Goal: Information Seeking & Learning: Learn about a topic

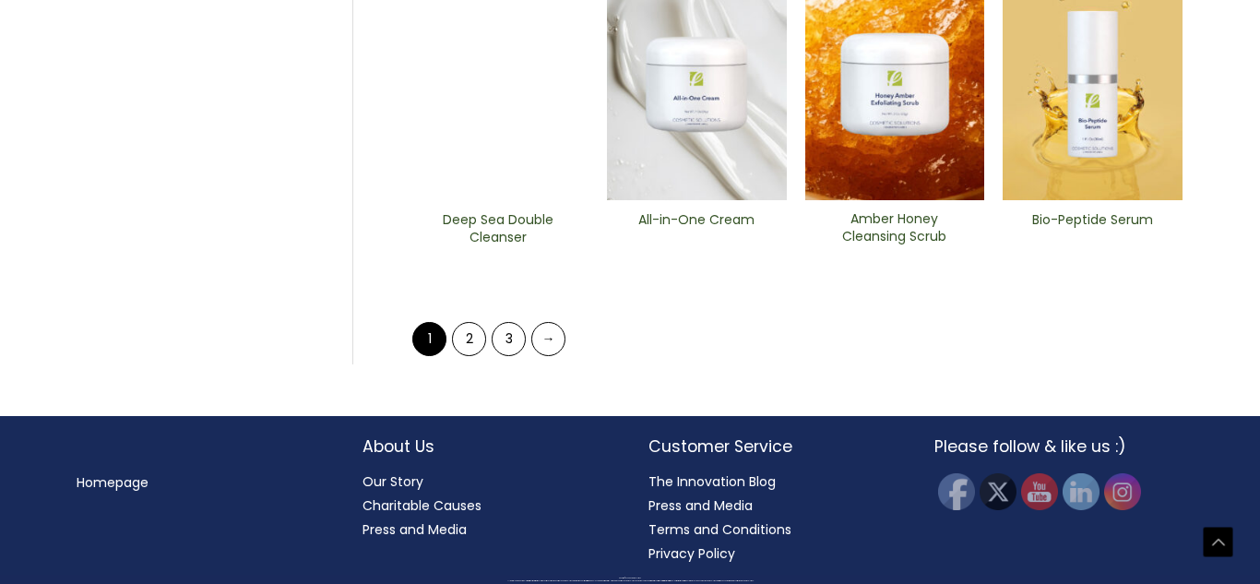
scroll to position [1305, 0]
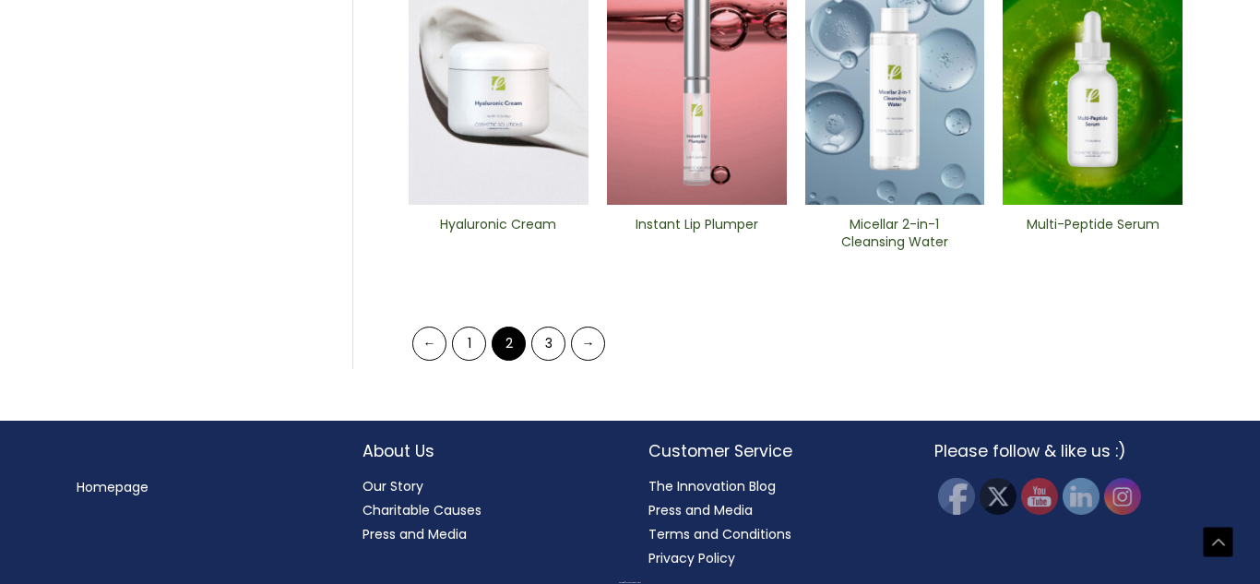
scroll to position [908, 0]
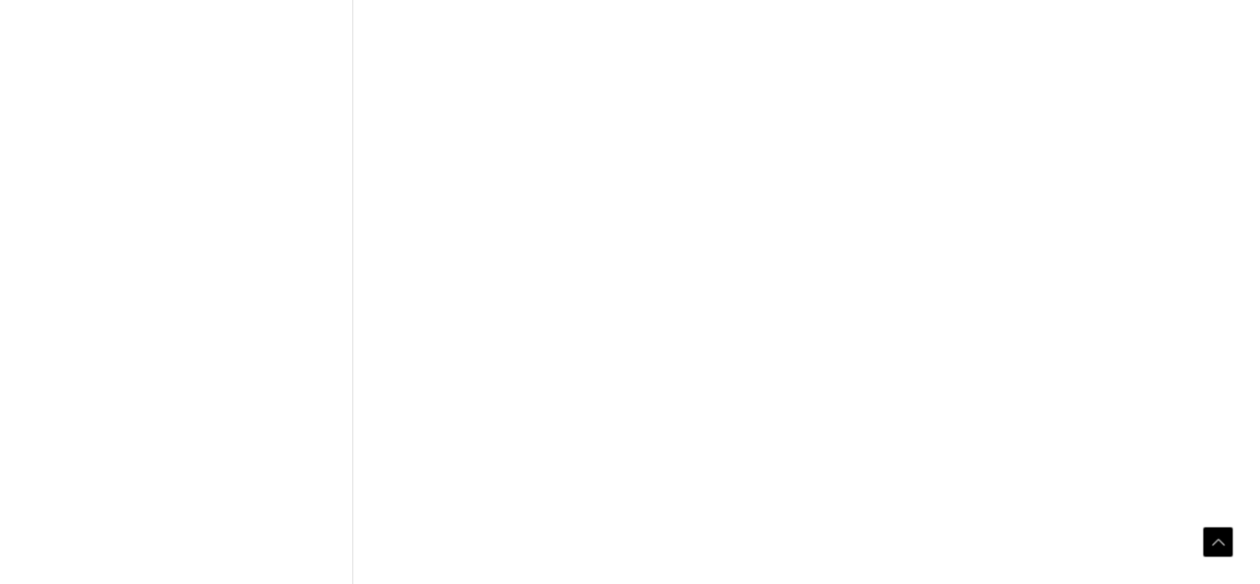
click at [365, 383] on div "Home / Products / Page 2 Botanical Facial Wash Bright Beauty Peeling Pads Colla…" at bounding box center [767, 387] width 830 height 2261
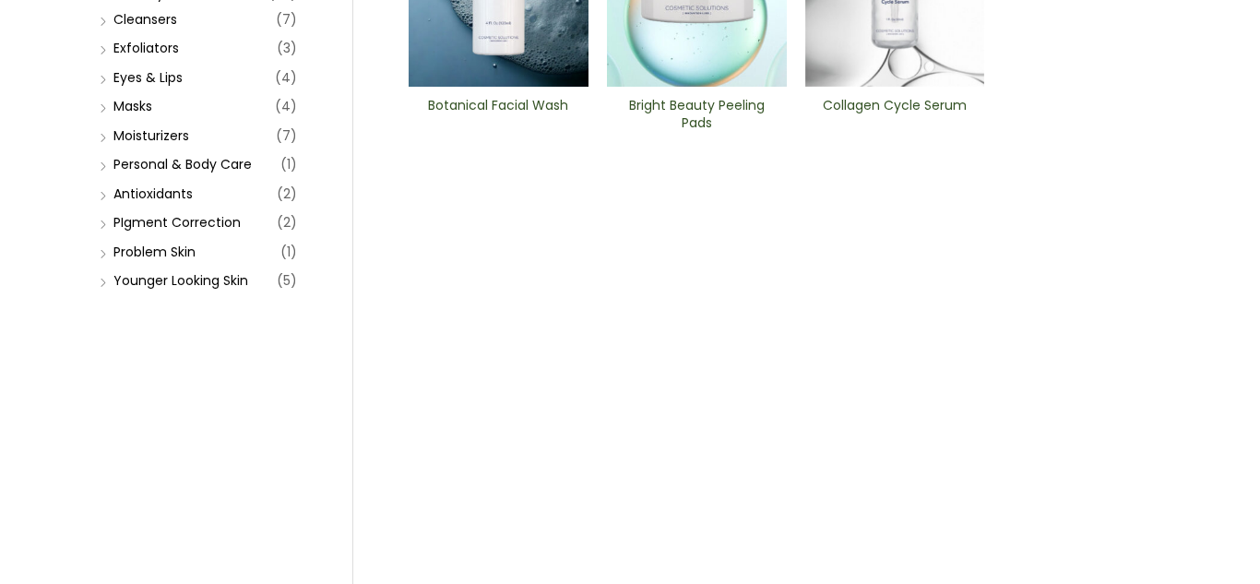
scroll to position [0, 0]
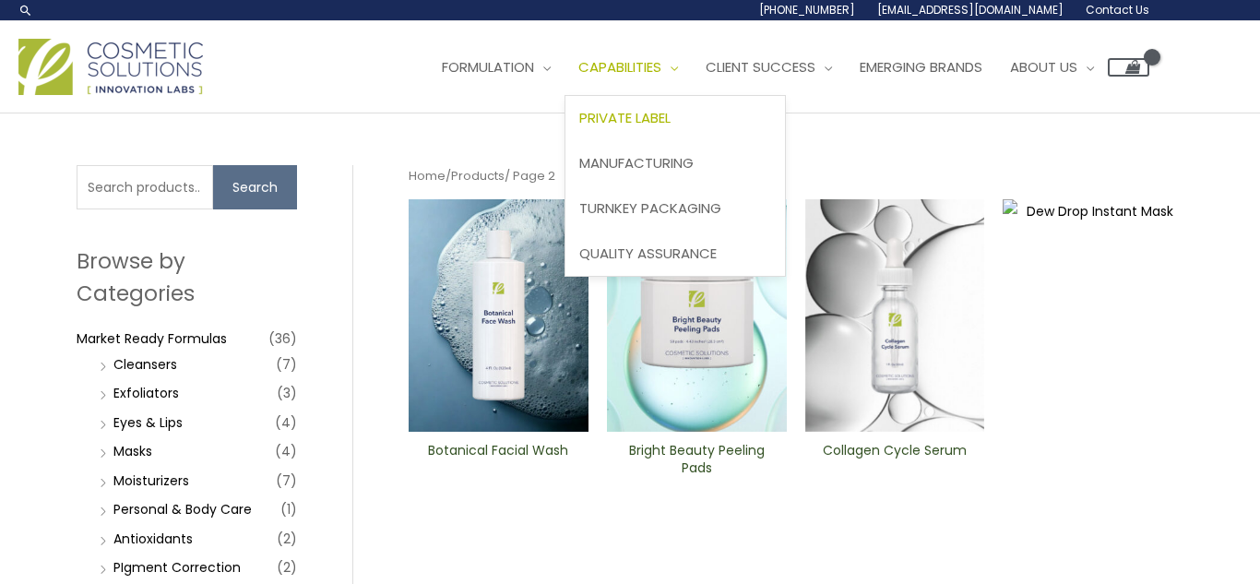
click at [565, 141] on link "Private Label" at bounding box center [675, 118] width 220 height 45
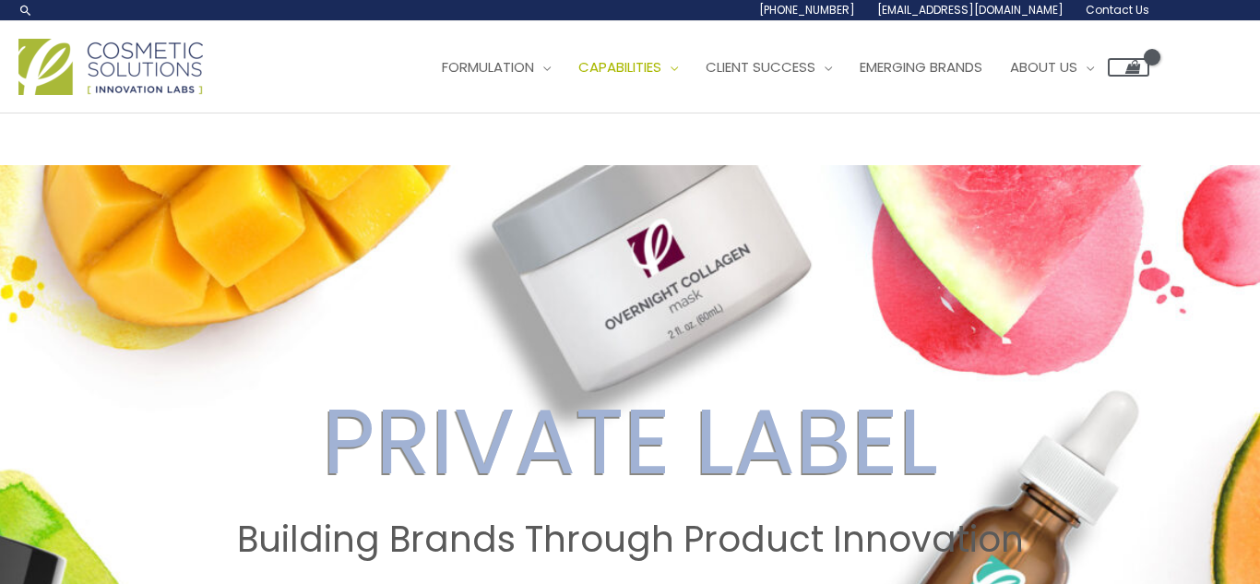
click at [428, 95] on ul "Formulation Menu Toggle Research and Innovation Market Ready Formulas Custom Fo…" at bounding box center [788, 67] width 721 height 55
click at [860, 77] on span "Emerging Brands" at bounding box center [921, 66] width 123 height 19
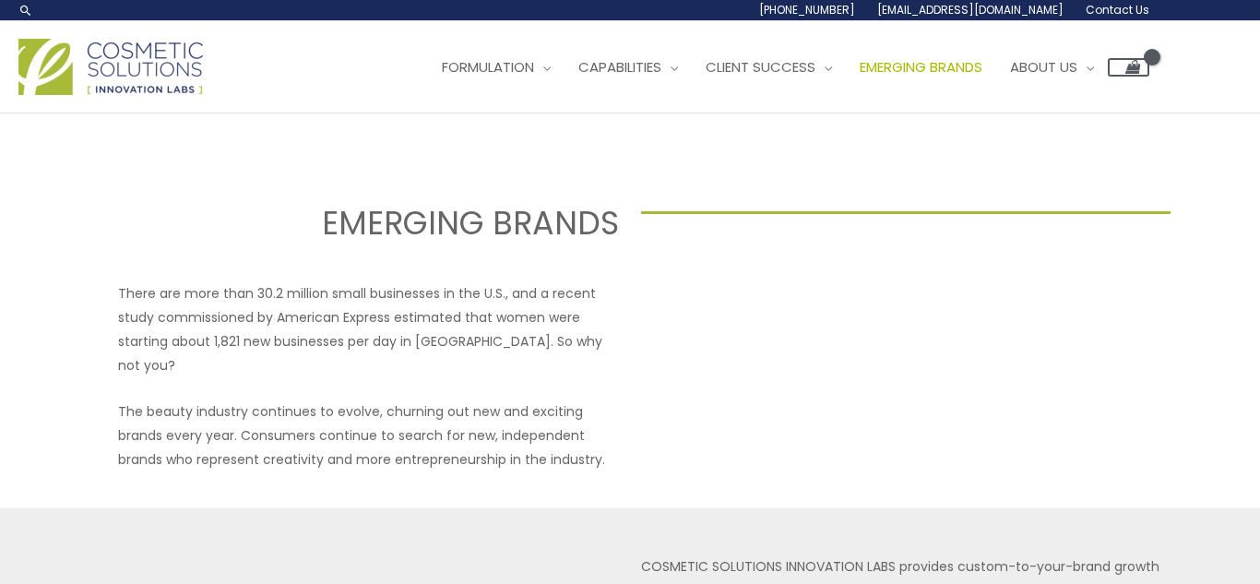
select select
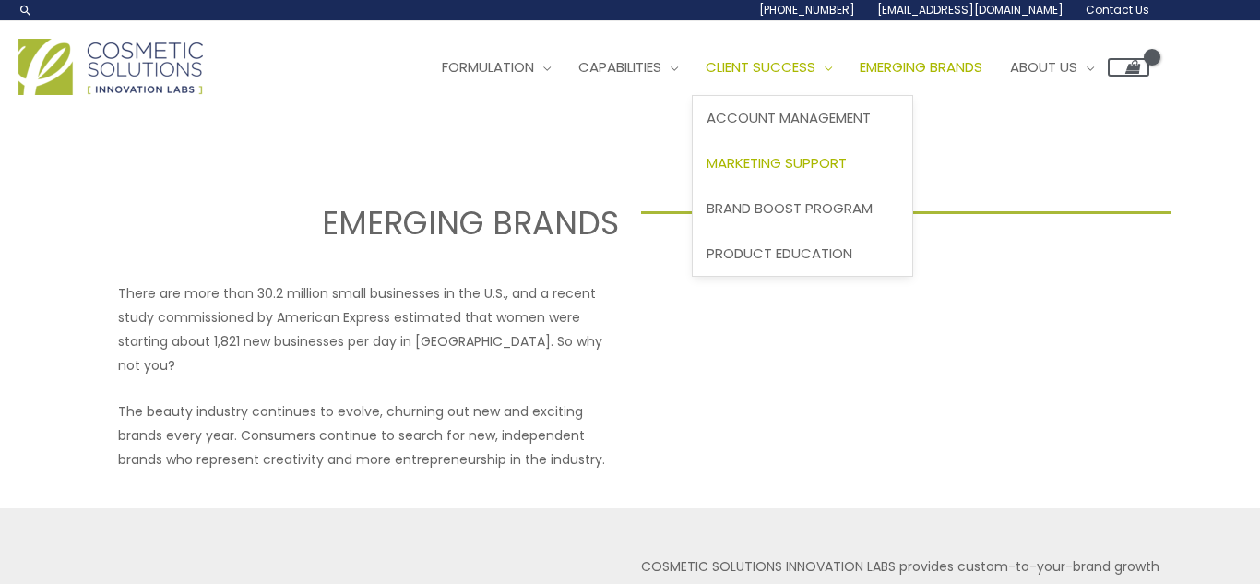
click at [706, 172] on span "Marketing Support" at bounding box center [776, 162] width 140 height 19
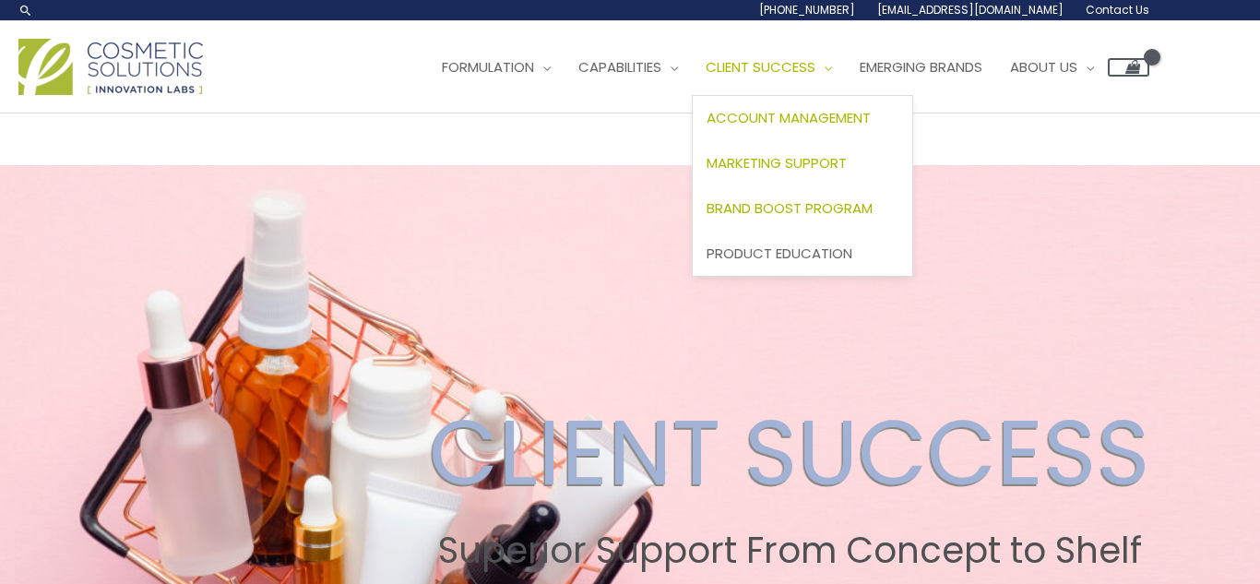
click at [706, 218] on span "Brand Boost Program" at bounding box center [789, 207] width 166 height 19
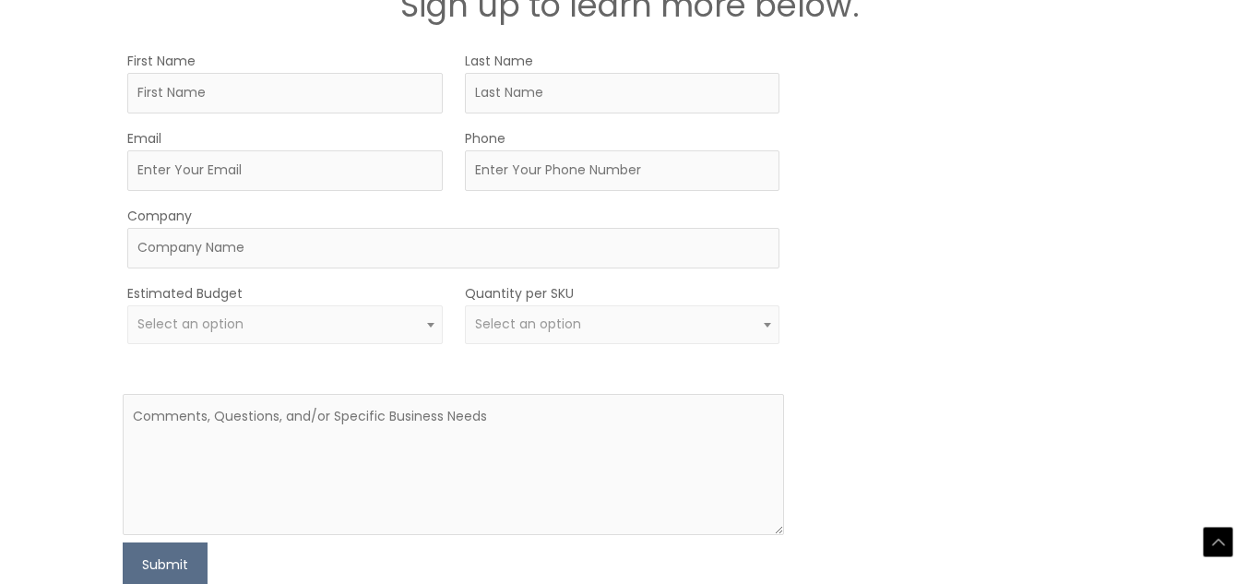
scroll to position [2923, 0]
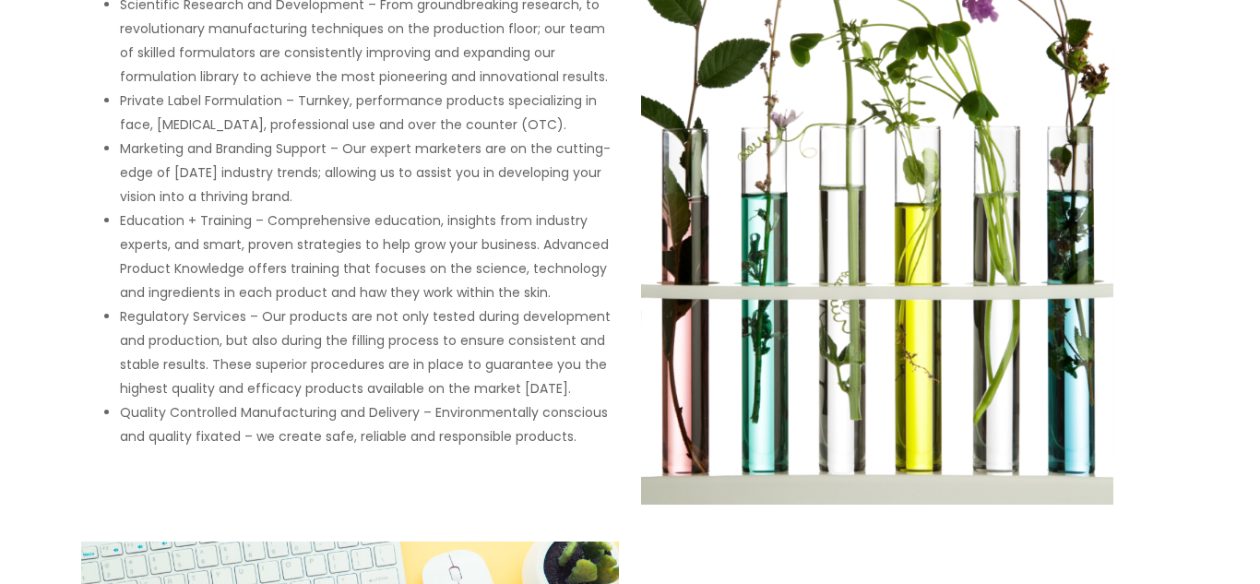
scroll to position [0, 0]
